Goal: Task Accomplishment & Management: Complete application form

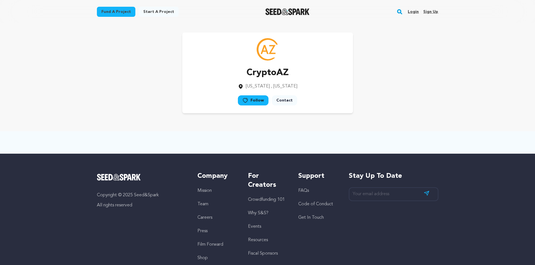
click at [414, 10] on link "Login" at bounding box center [413, 11] width 11 height 9
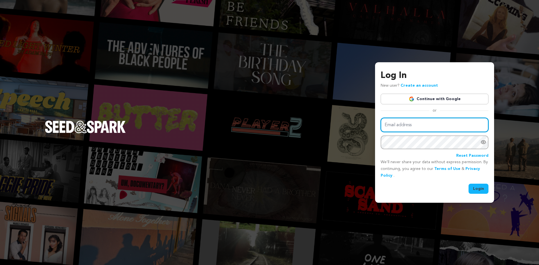
click at [433, 122] on input "Email address" at bounding box center [435, 125] width 108 height 14
type input "[EMAIL_ADDRESS][DOMAIN_NAME]"
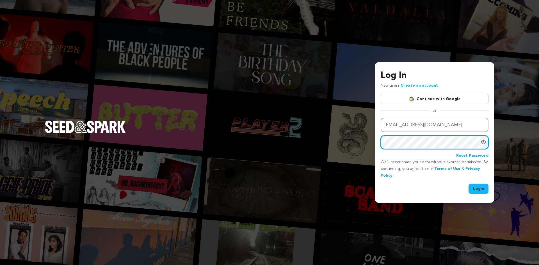
click at [468, 184] on button "Login" at bounding box center [478, 189] width 20 height 10
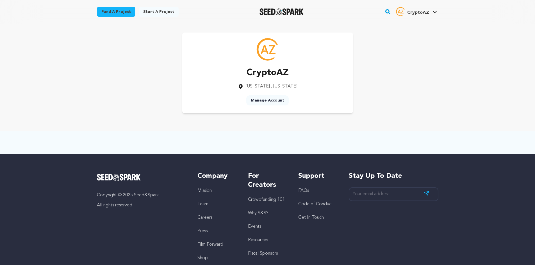
click at [420, 13] on span "CryptoAZ" at bounding box center [418, 12] width 22 height 4
click at [272, 104] on link "Manage Account" at bounding box center [267, 100] width 42 height 10
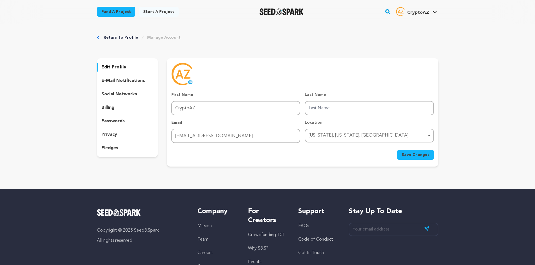
click at [118, 89] on div "edit profile e-mail notifications social networks billing passwords privacy ple…" at bounding box center [127, 107] width 61 height 99
click at [124, 93] on p "social networks" at bounding box center [119, 94] width 36 height 7
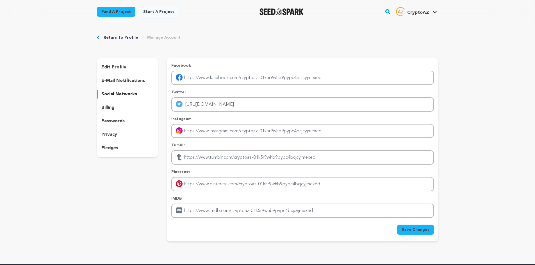
click at [117, 13] on link "Fund a project" at bounding box center [116, 12] width 38 height 10
click at [166, 13] on link "Start a project" at bounding box center [159, 12] width 40 height 10
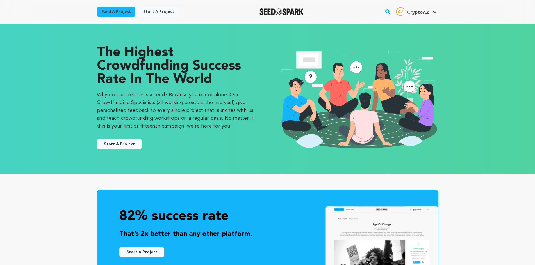
click at [163, 11] on link "Start a project" at bounding box center [159, 12] width 40 height 10
click at [152, 11] on link "Start a project" at bounding box center [159, 12] width 40 height 10
click at [135, 147] on button "Start A Project" at bounding box center [119, 144] width 45 height 10
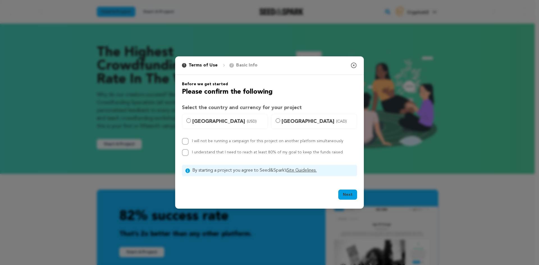
click at [214, 122] on span "[GEOGRAPHIC_DATA] (USD)" at bounding box center [228, 122] width 72 height 8
click at [191, 122] on input "[GEOGRAPHIC_DATA] (USD)" at bounding box center [188, 120] width 4 height 4
radio input "true"
